Goal: Book appointment/travel/reservation

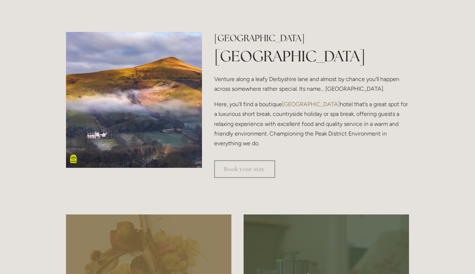
scroll to position [246, 0]
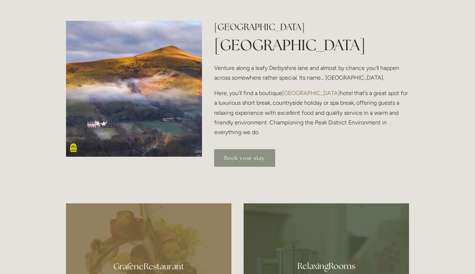
click at [249, 157] on link "Book your stay" at bounding box center [244, 158] width 61 height 18
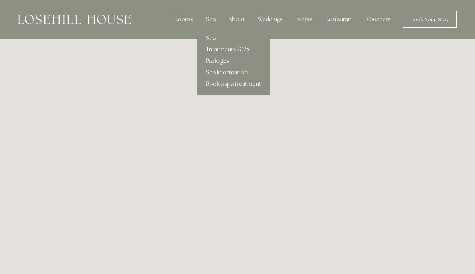
click at [225, 62] on link "Packages" at bounding box center [233, 60] width 72 height 11
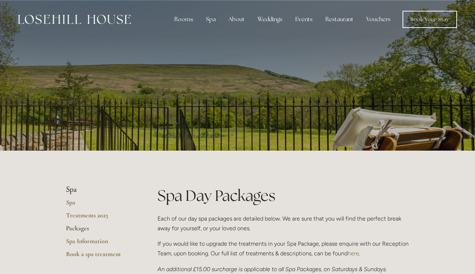
click at [186, 23] on div "Rooms" at bounding box center [184, 19] width 30 height 14
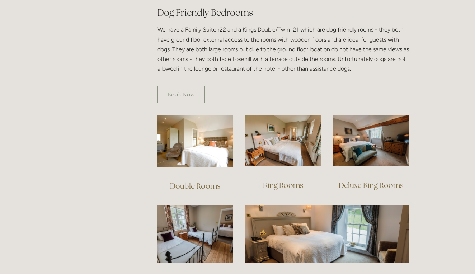
scroll to position [424, 0]
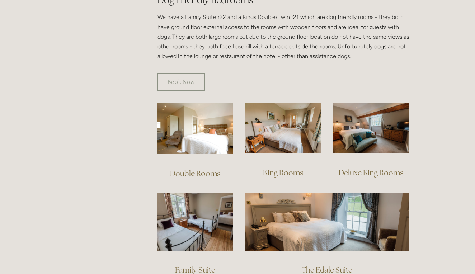
click at [351, 168] on link "Deluxe King Rooms" at bounding box center [371, 173] width 65 height 10
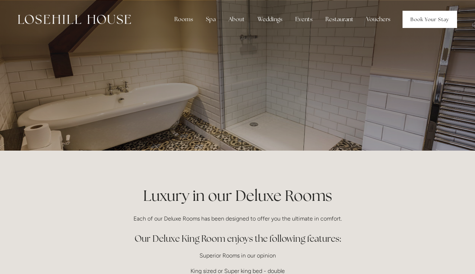
click at [428, 14] on link "Book Your Stay" at bounding box center [429, 19] width 55 height 17
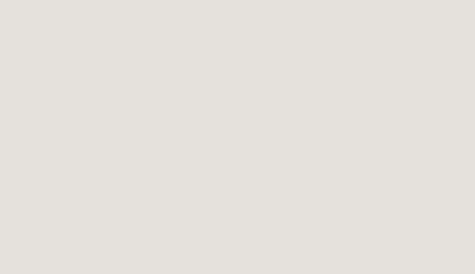
scroll to position [673, 0]
